Goal: Information Seeking & Learning: Learn about a topic

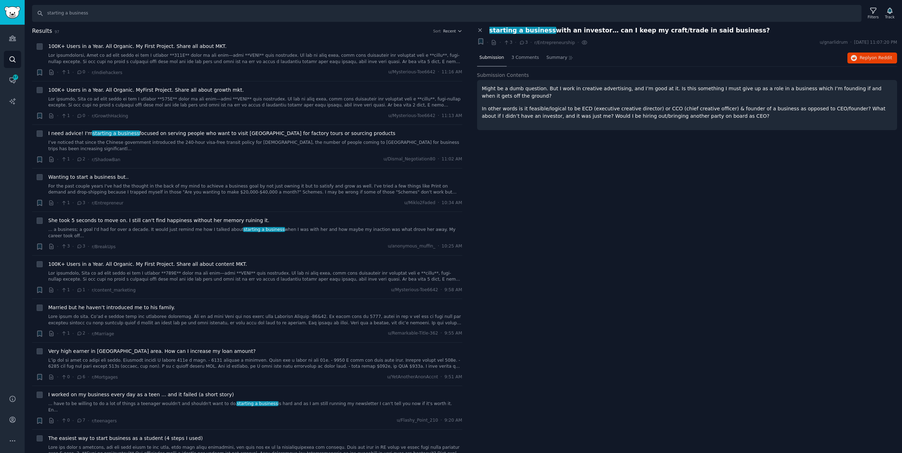
click at [812, 171] on div "Close panel starting a business with an investor… can I keep my craft/trade in …" at bounding box center [687, 240] width 430 height 426
click at [171, 141] on link "I’ve noticed that since the Chinese government introduced the 240-hour visa-fre…" at bounding box center [255, 146] width 414 height 12
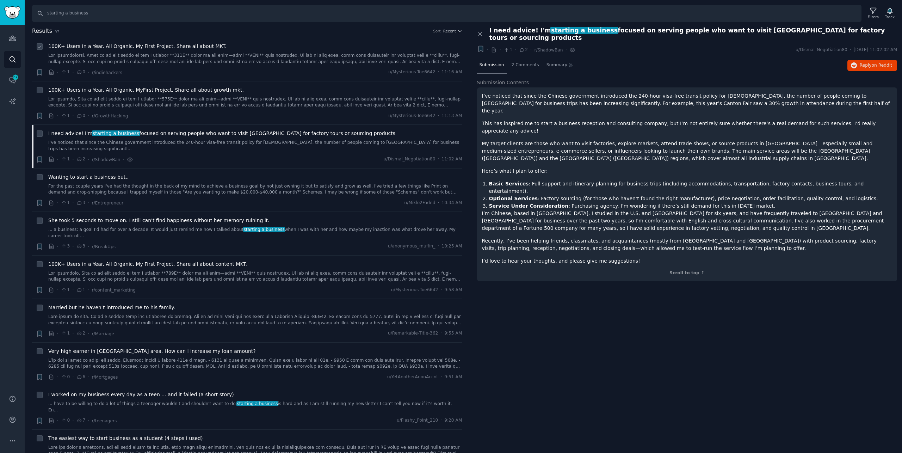
click at [170, 56] on link at bounding box center [255, 59] width 414 height 12
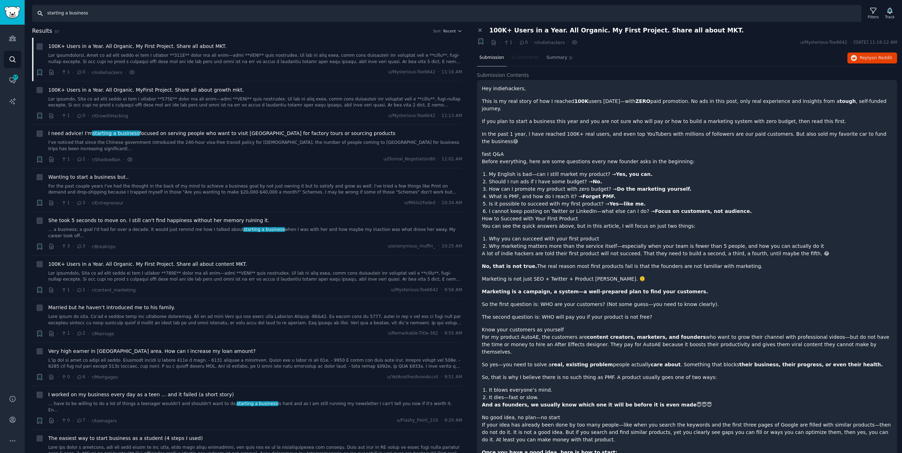
click at [171, 17] on input "starting a business" at bounding box center [447, 13] width 830 height 17
type input "us llc"
